Goal: Information Seeking & Learning: Understand process/instructions

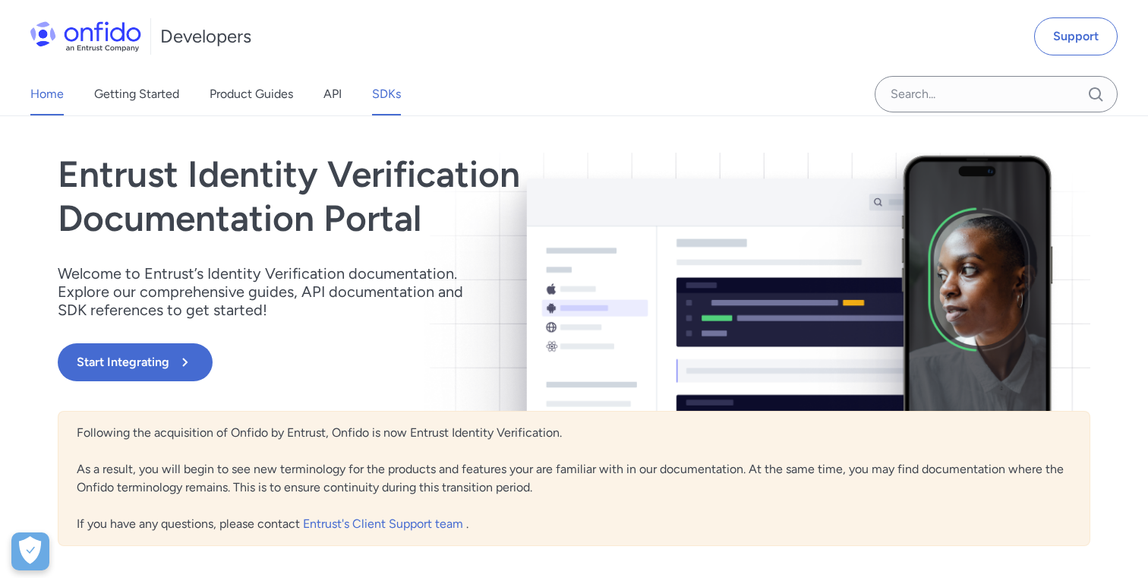
click at [393, 94] on link "SDKs" at bounding box center [386, 94] width 29 height 43
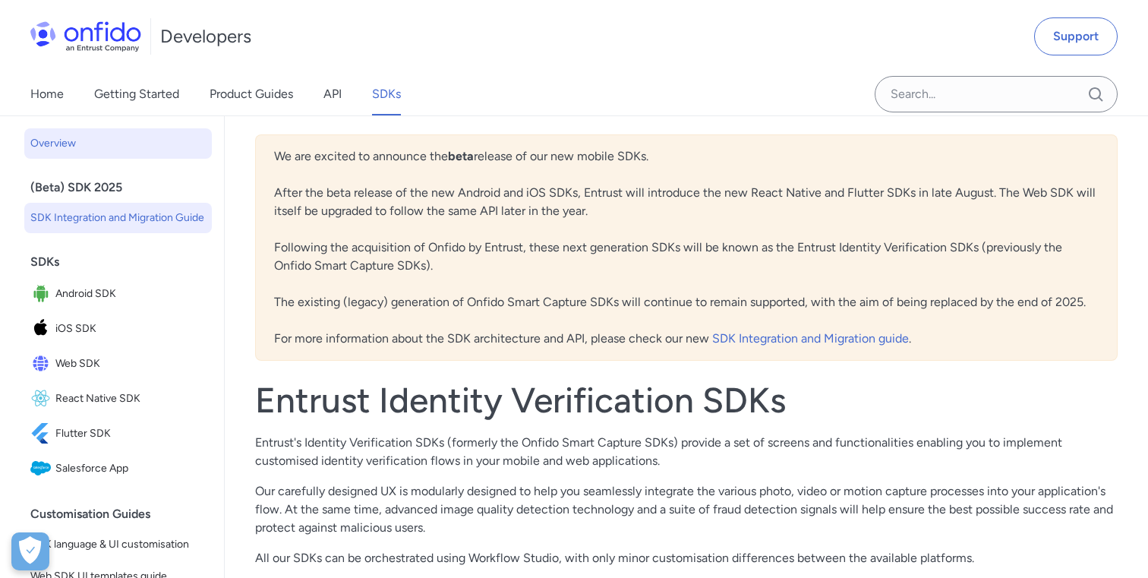
click at [125, 216] on span "SDK Integration and Migration Guide" at bounding box center [117, 218] width 175 height 18
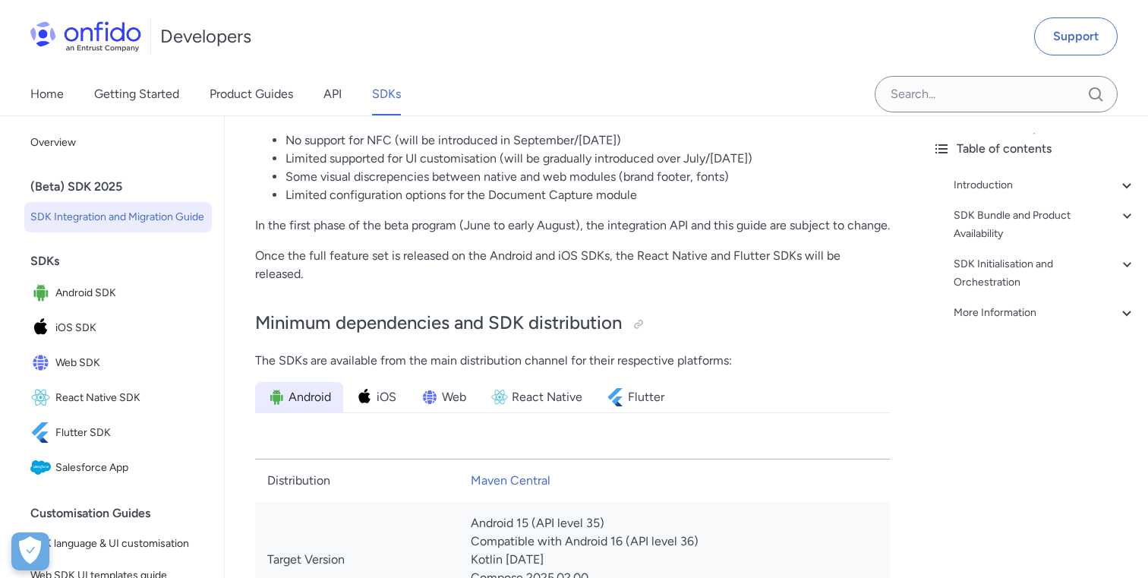
scroll to position [685, 0]
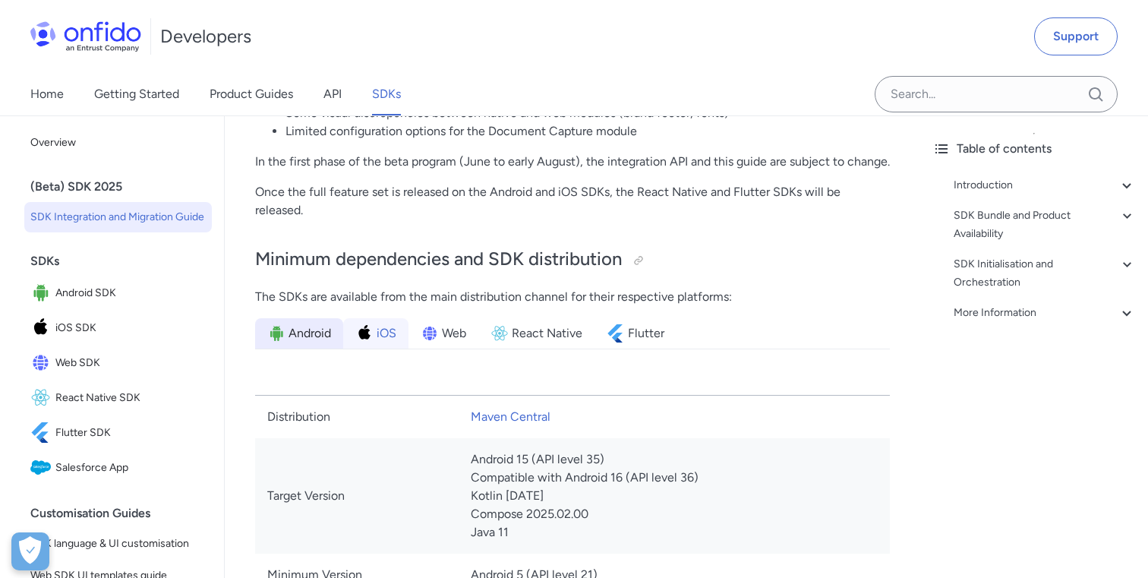
click at [378, 324] on span "iOS" at bounding box center [387, 333] width 20 height 18
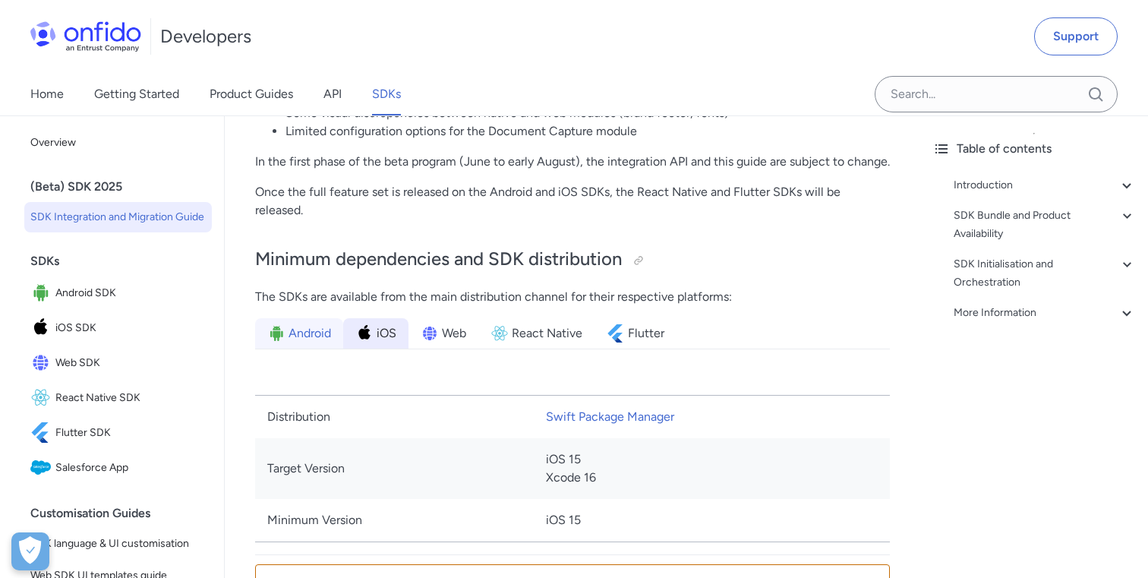
click at [314, 324] on span "Android" at bounding box center [310, 333] width 43 height 18
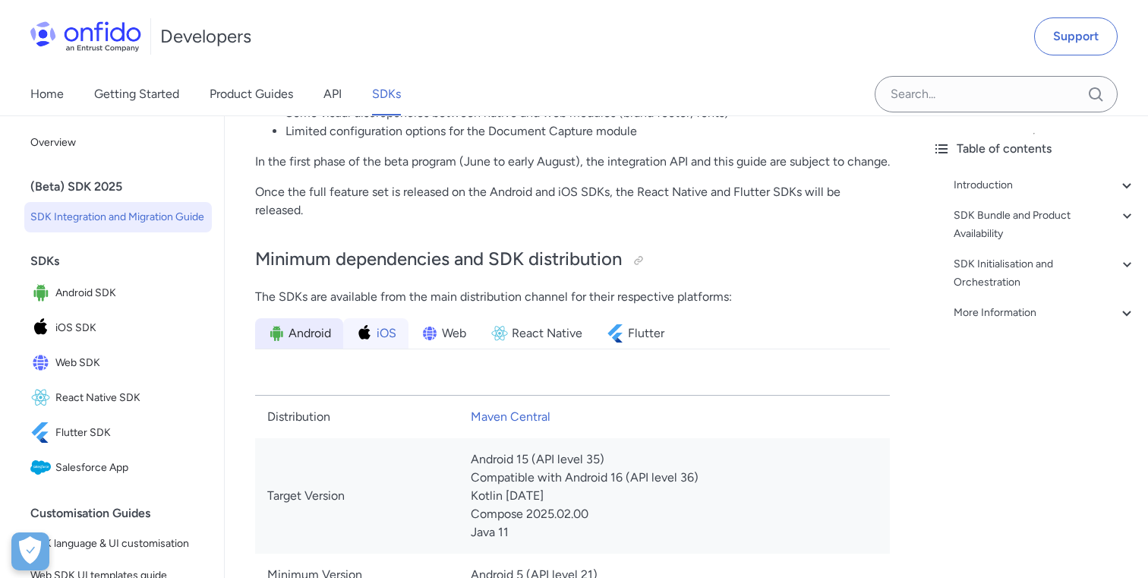
click at [360, 324] on img at bounding box center [364, 333] width 18 height 18
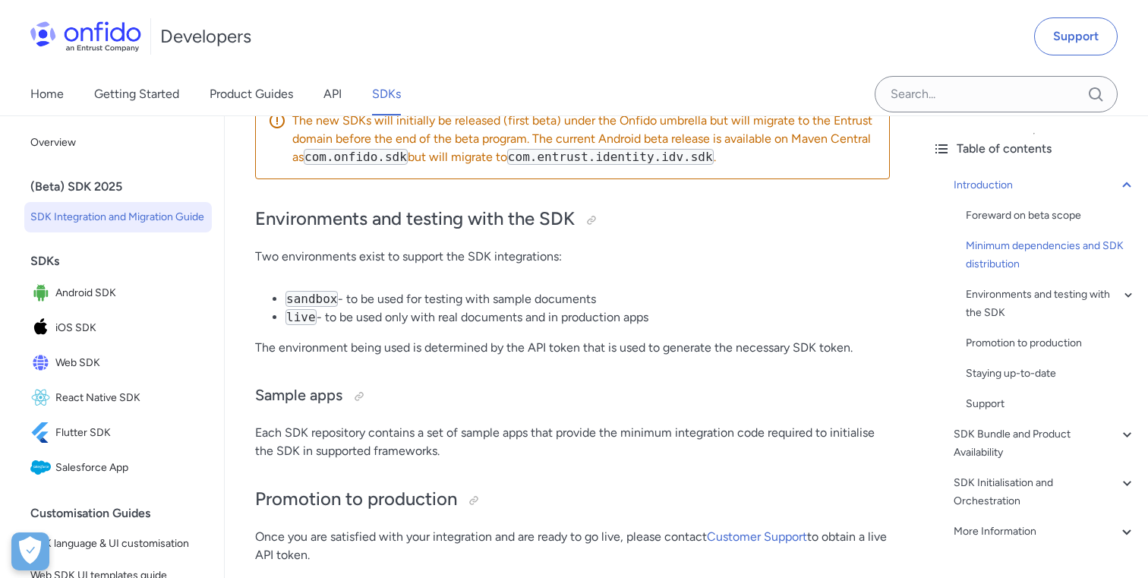
scroll to position [1223, 0]
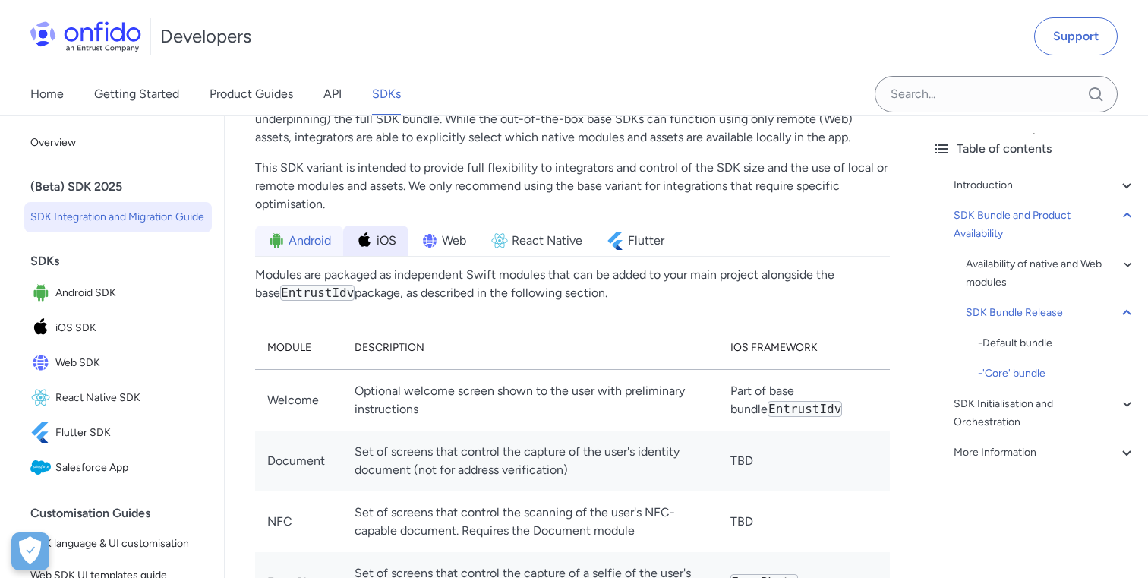
click at [323, 232] on span "Android" at bounding box center [310, 241] width 43 height 18
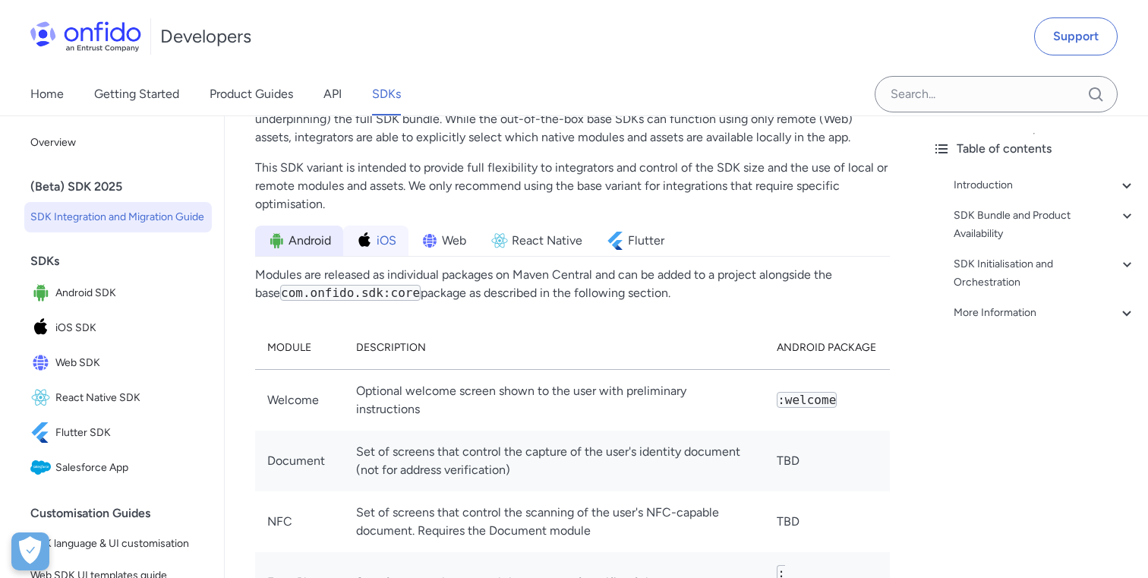
click at [368, 232] on img at bounding box center [364, 241] width 18 height 18
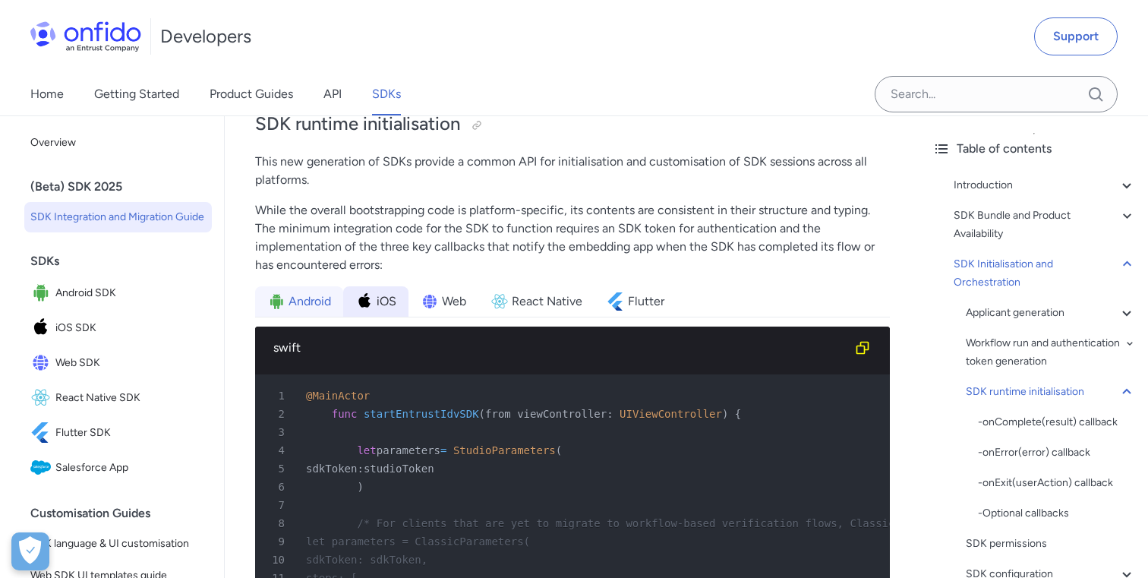
click at [295, 292] on span "Android" at bounding box center [310, 301] width 43 height 18
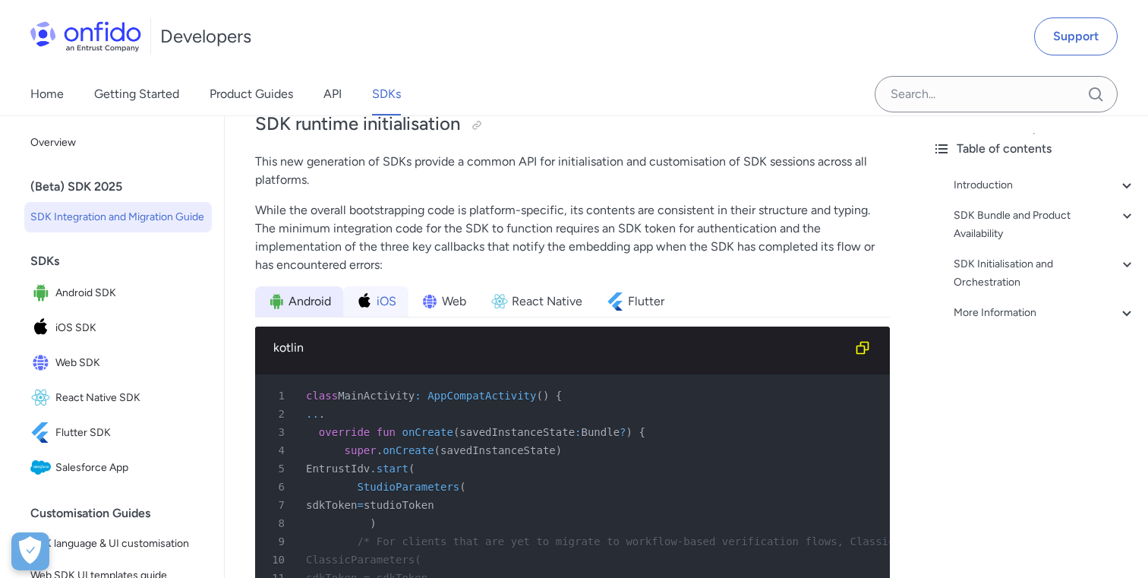
click at [382, 292] on span "iOS" at bounding box center [387, 301] width 20 height 18
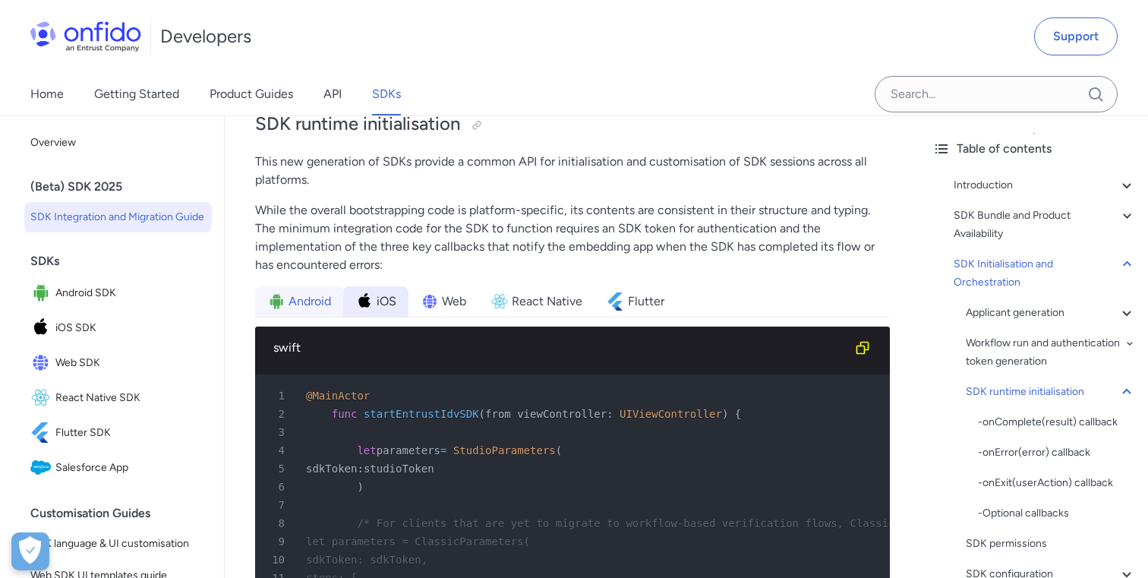
click at [314, 292] on span "Android" at bounding box center [310, 301] width 43 height 18
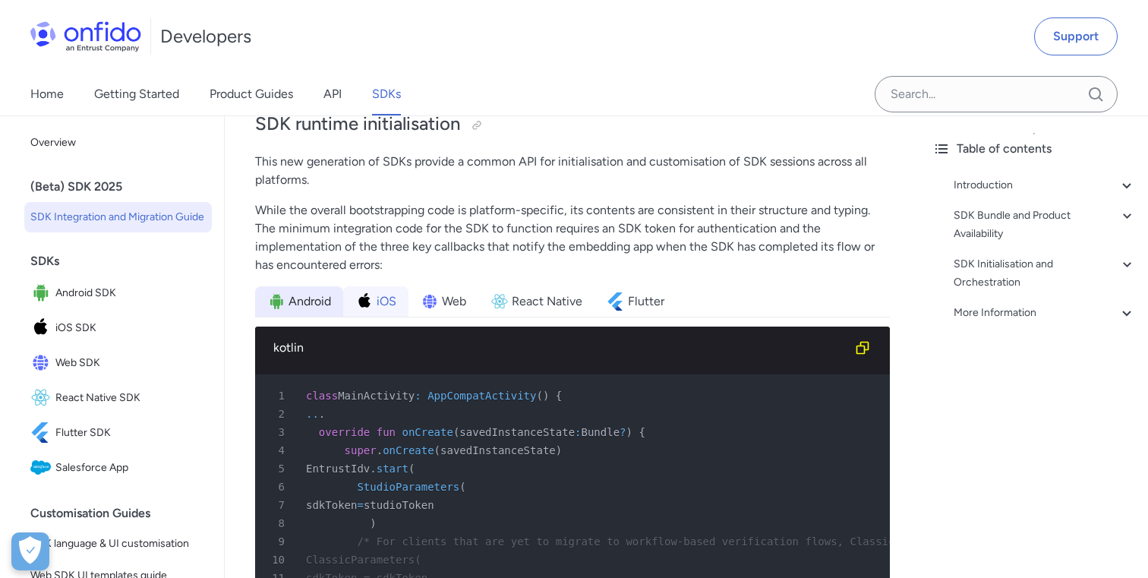
click at [377, 292] on span "iOS" at bounding box center [387, 301] width 20 height 18
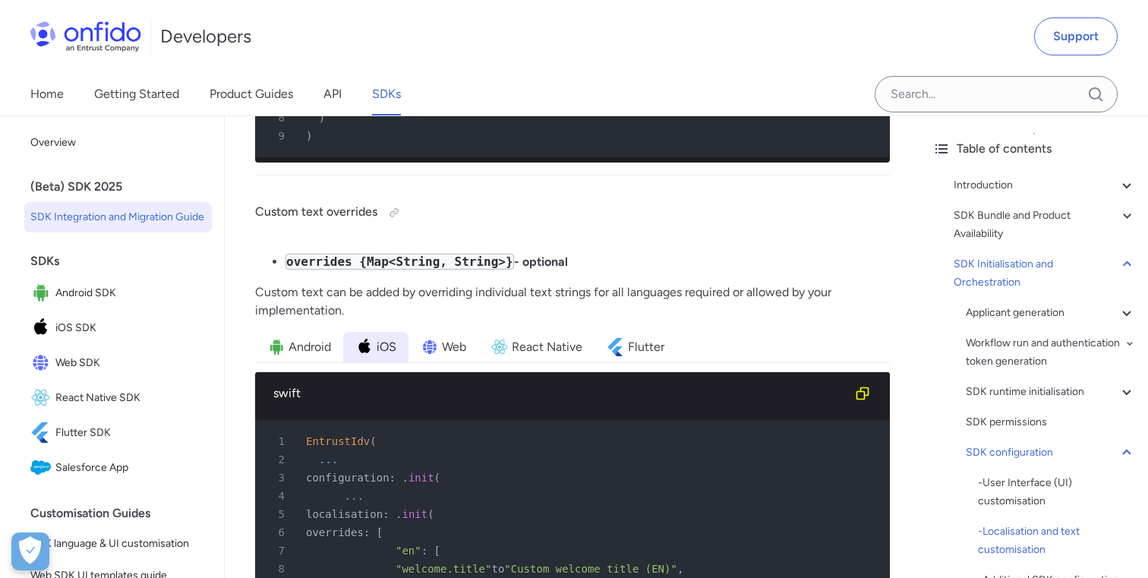
scroll to position [18252, 0]
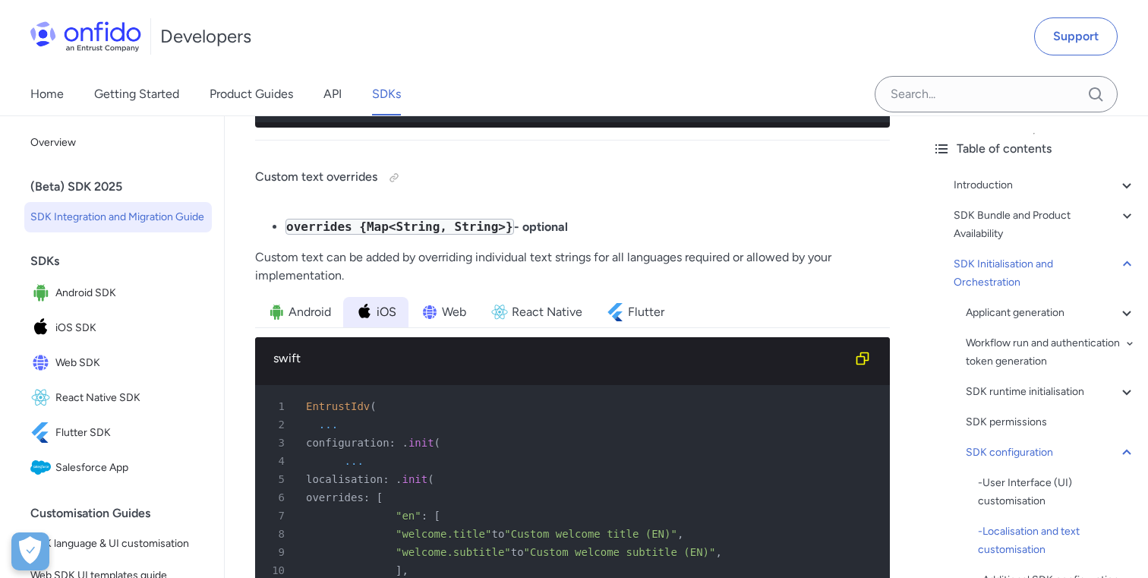
click at [355, 297] on li "iOS" at bounding box center [375, 312] width 65 height 30
click at [307, 303] on span "Android" at bounding box center [310, 312] width 43 height 18
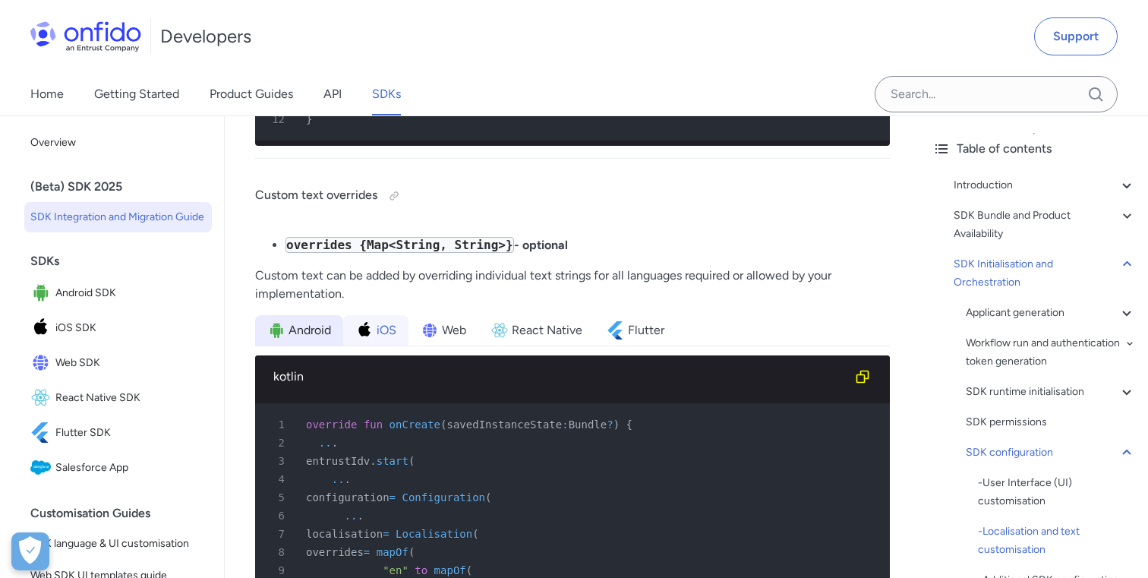
click at [363, 321] on img at bounding box center [364, 330] width 18 height 18
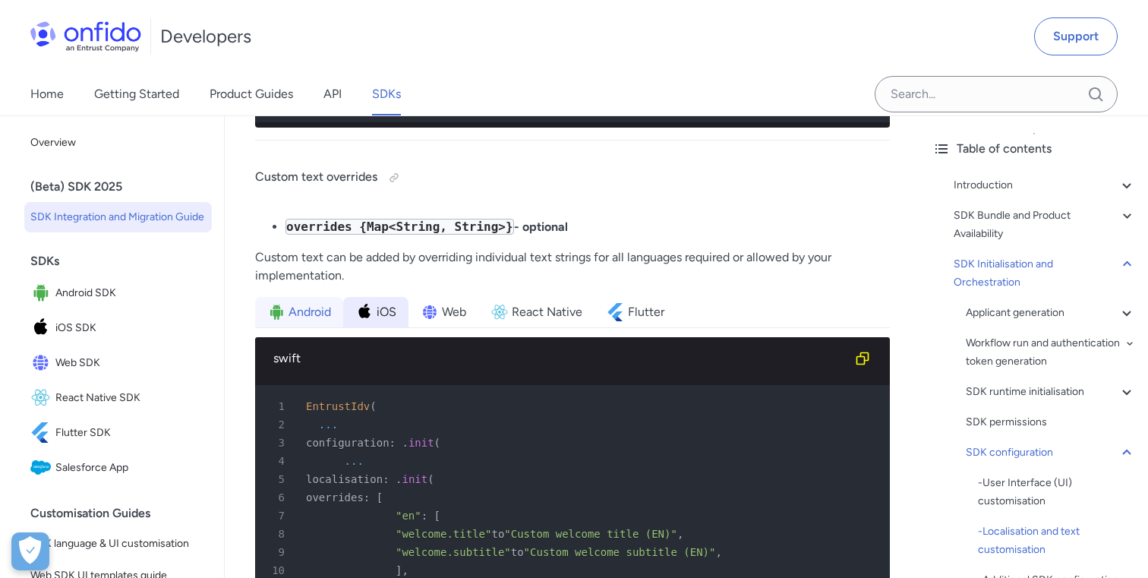
click at [296, 303] on span "Android" at bounding box center [310, 312] width 43 height 18
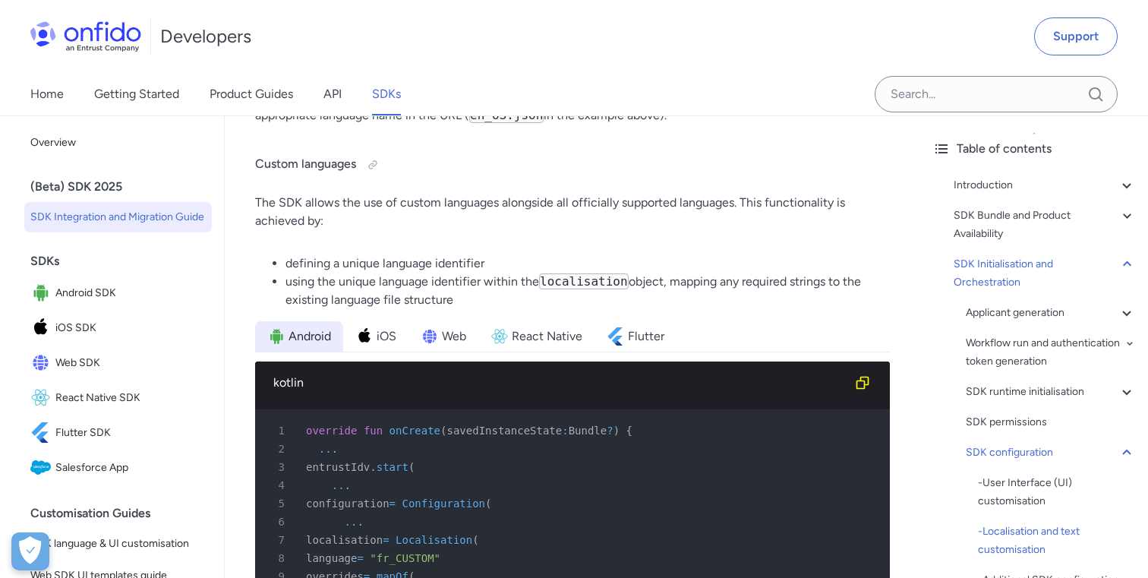
scroll to position [0, 1]
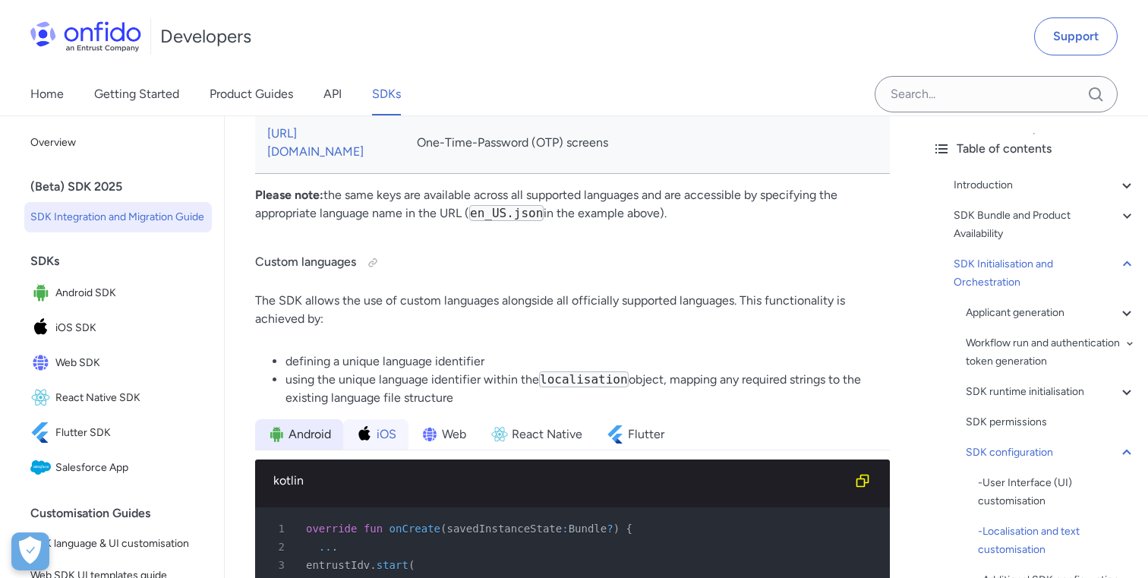
click at [380, 425] on span "iOS" at bounding box center [387, 434] width 20 height 18
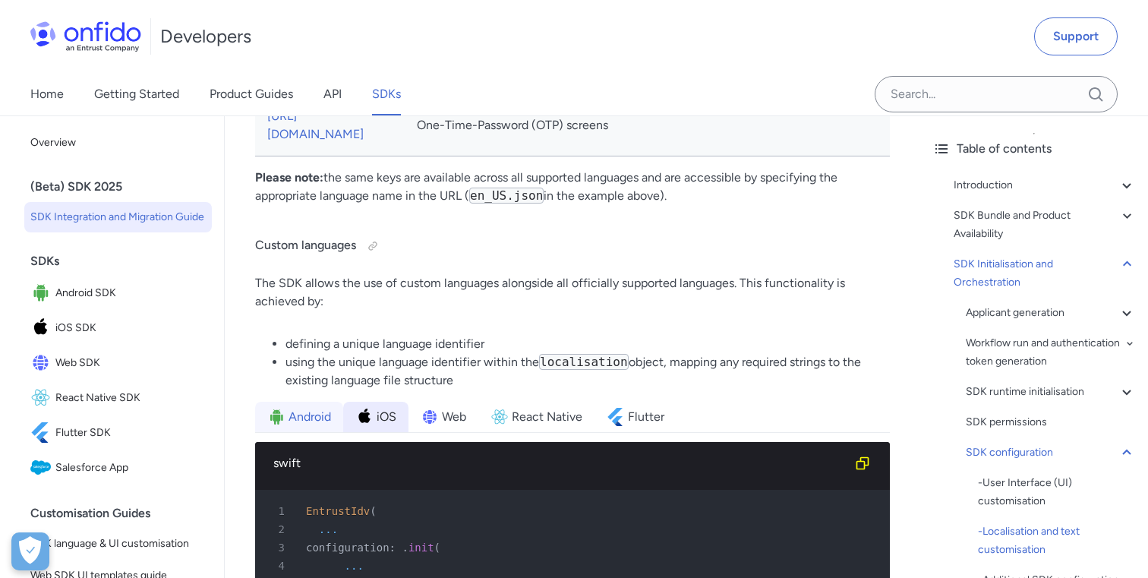
click at [298, 408] on span "Android" at bounding box center [310, 417] width 43 height 18
